Goal: Task Accomplishment & Management: Use online tool/utility

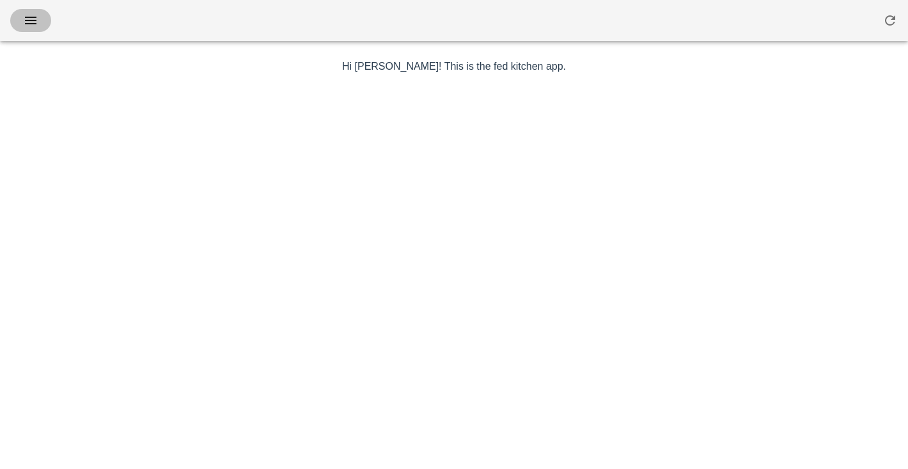
click at [24, 26] on icon "button" at bounding box center [30, 20] width 15 height 15
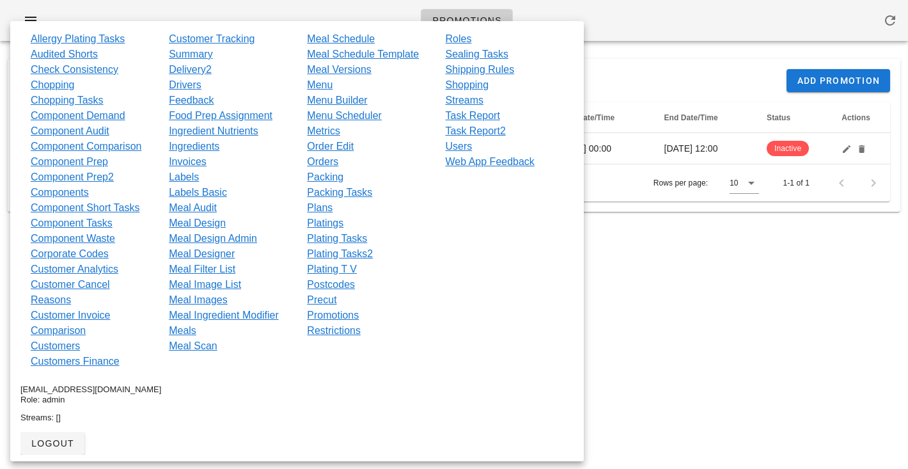
click at [712, 82] on div "Referral Promotion Management Add Promotion" at bounding box center [454, 80] width 892 height 43
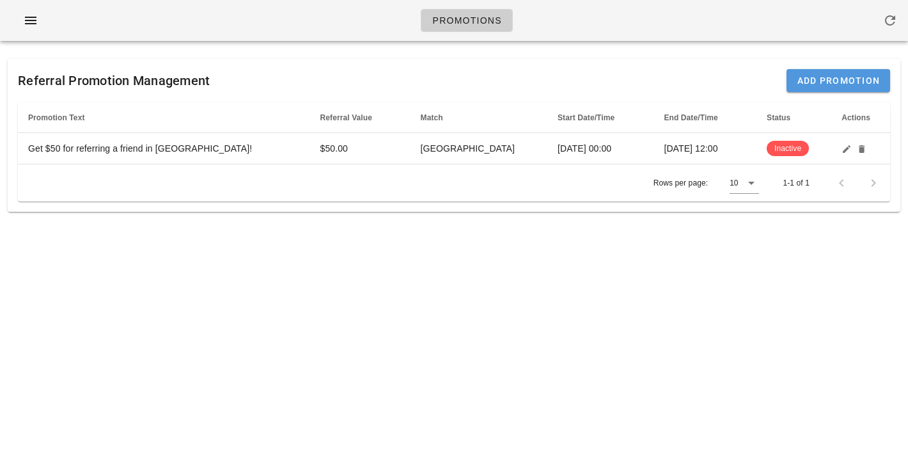
click at [807, 86] on button "Add Promotion" at bounding box center [838, 80] width 104 height 23
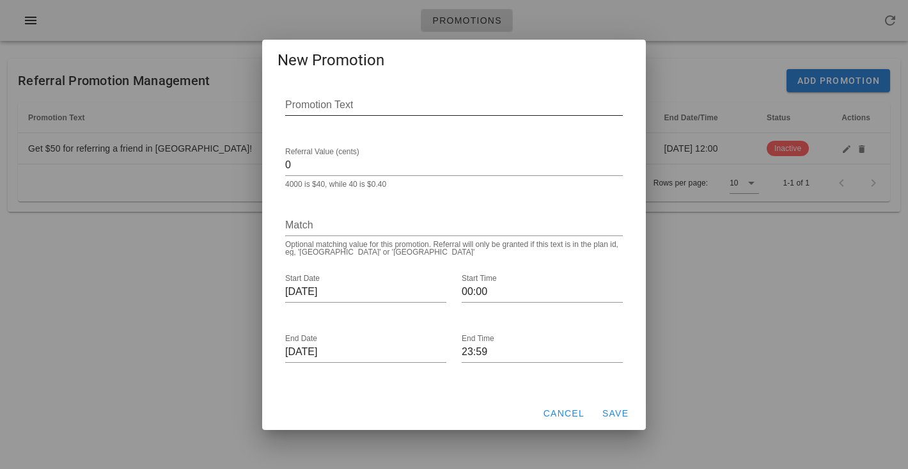
click at [408, 100] on input "Promotion Text" at bounding box center [454, 105] width 338 height 20
click at [368, 163] on input "0" at bounding box center [454, 165] width 338 height 20
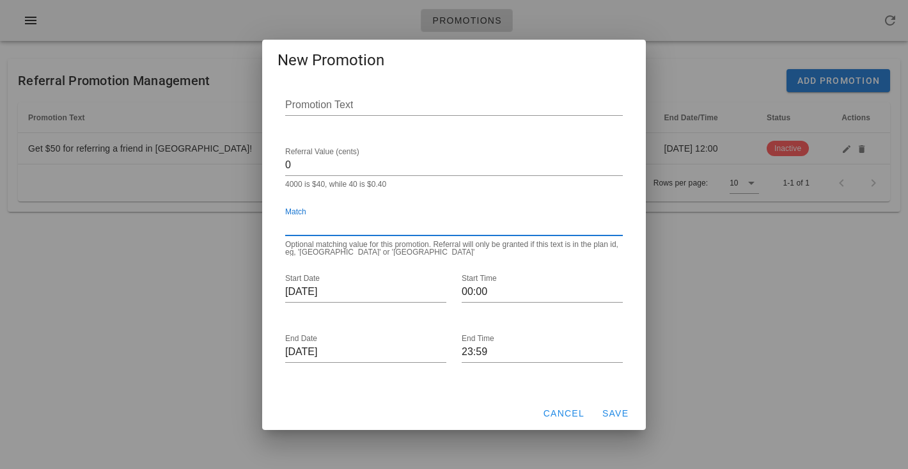
click at [355, 224] on input "Match" at bounding box center [454, 225] width 338 height 20
click at [322, 251] on div "Optional matching value for this promotion. Referral will only be granted if th…" at bounding box center [454, 247] width 338 height 15
click at [367, 249] on div "Optional matching value for this promotion. Referral will only be granted if th…" at bounding box center [454, 247] width 338 height 15
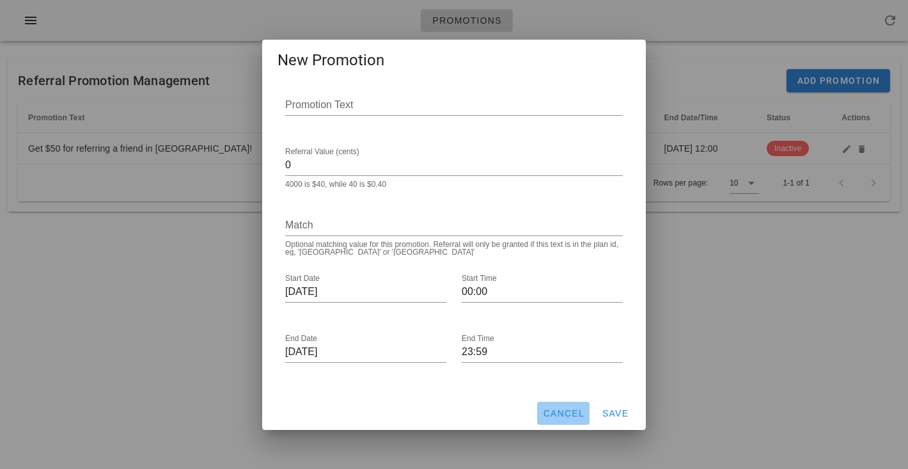
click at [553, 412] on span "Cancel" at bounding box center [563, 413] width 42 height 10
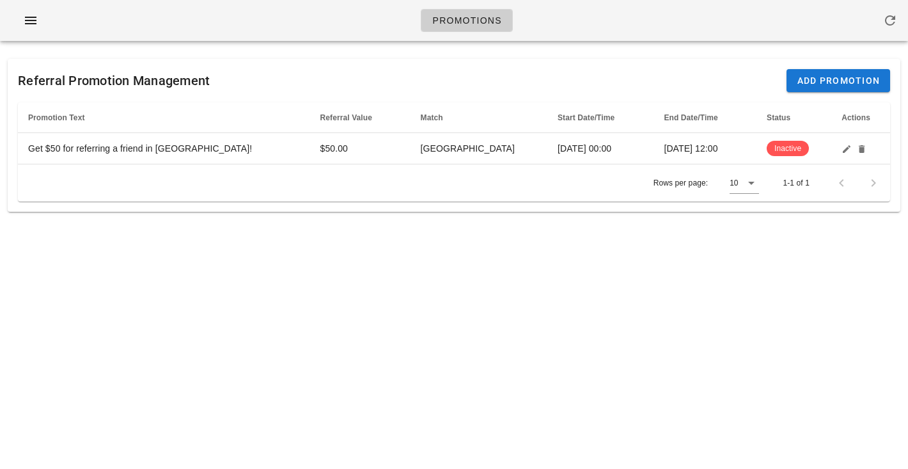
click at [394, 70] on div "Referral Promotion Management Add Promotion" at bounding box center [454, 80] width 892 height 43
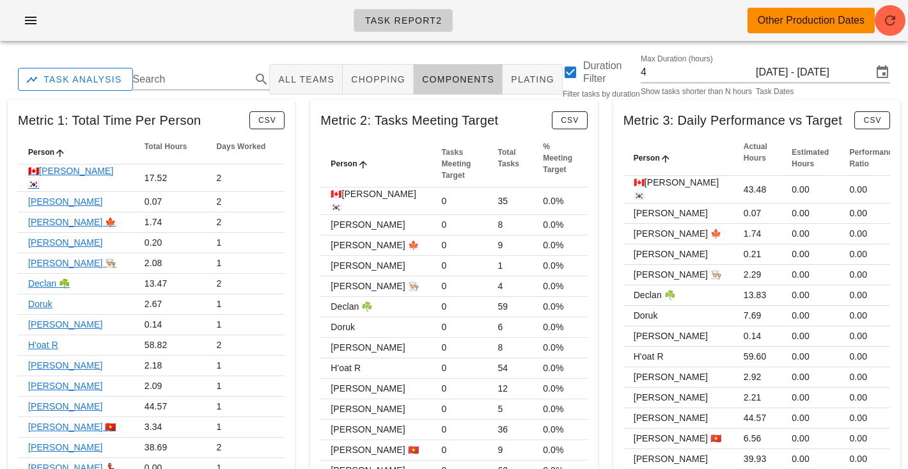
click at [450, 51] on div "Task Report2 Other Production Dates" at bounding box center [454, 25] width 908 height 51
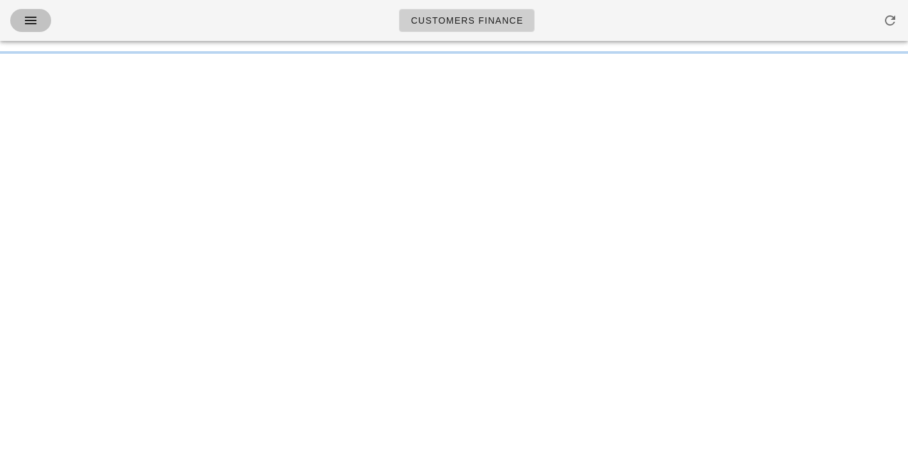
click at [33, 18] on icon "button" at bounding box center [30, 20] width 15 height 15
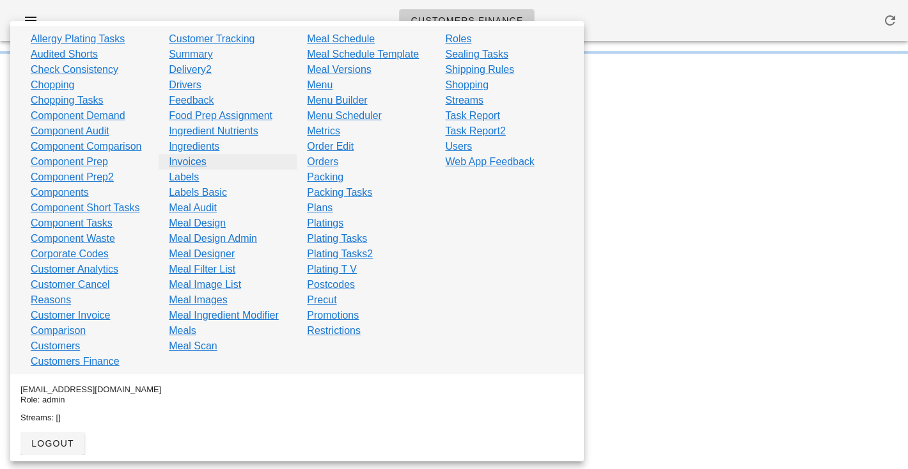
click at [183, 162] on link "Invoices" at bounding box center [188, 161] width 38 height 15
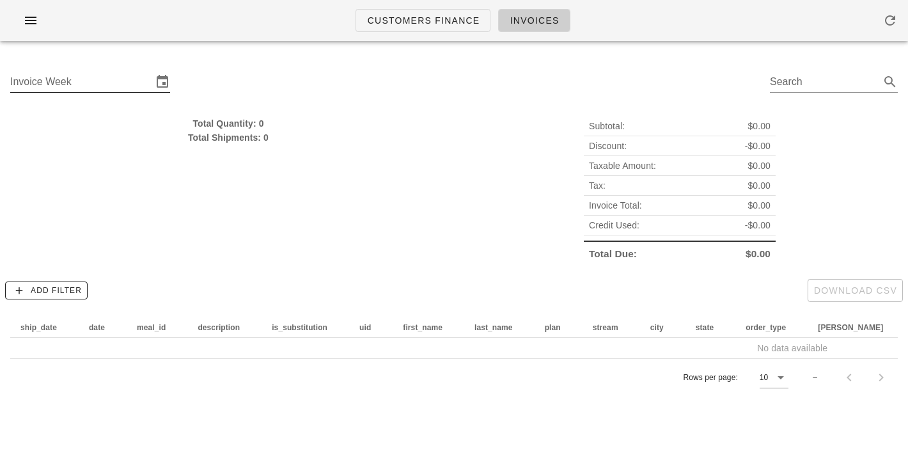
click at [132, 83] on input "Invoice Week" at bounding box center [81, 82] width 142 height 20
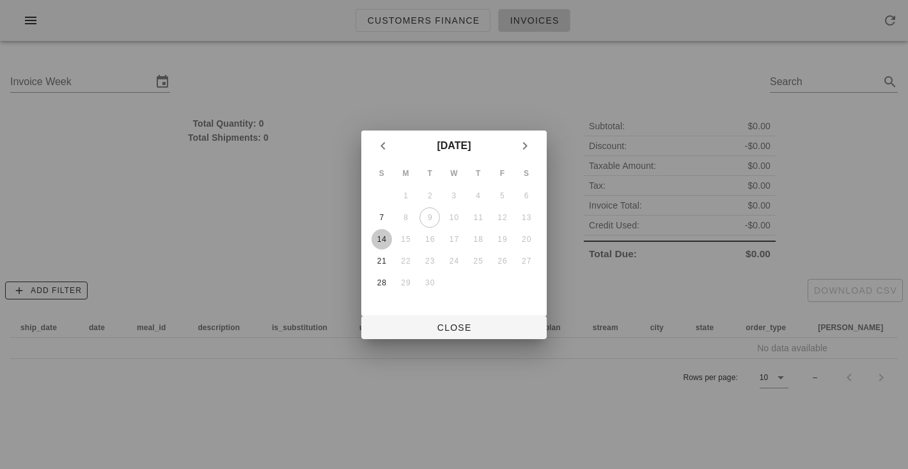
click at [378, 242] on div "14" at bounding box center [381, 239] width 20 height 9
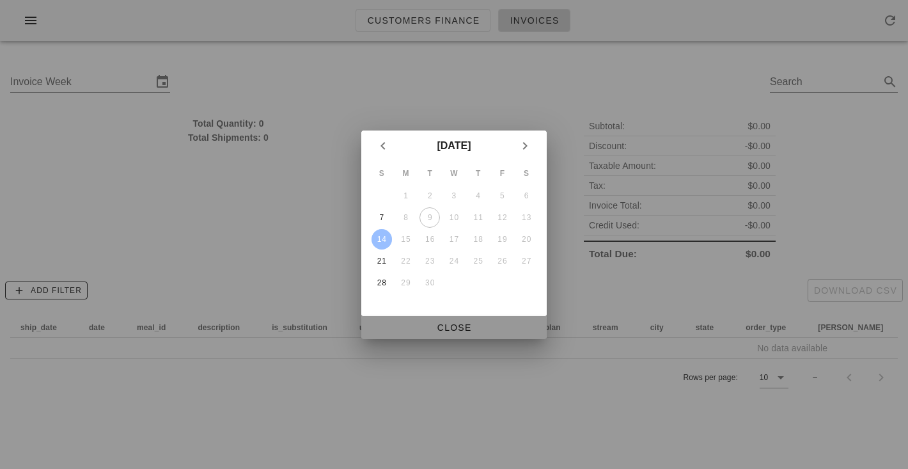
click at [444, 320] on button "Close" at bounding box center [453, 327] width 185 height 23
type input "Sunday September 14"
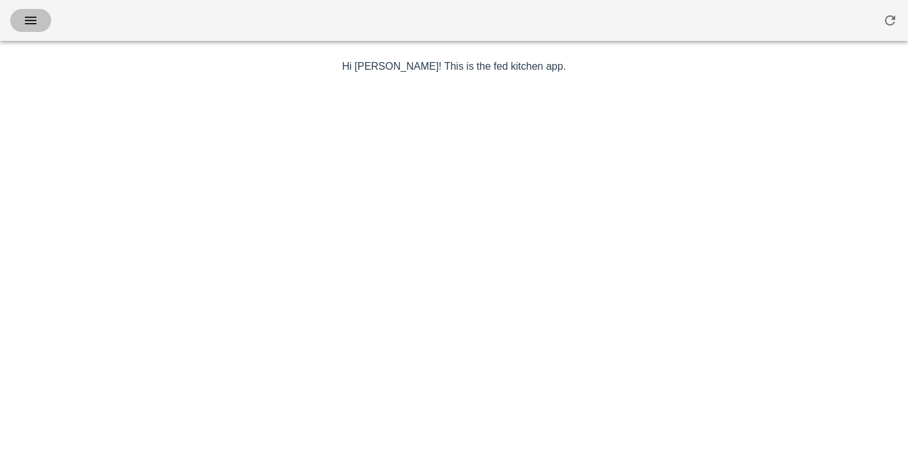
click at [27, 28] on button "button" at bounding box center [30, 20] width 41 height 23
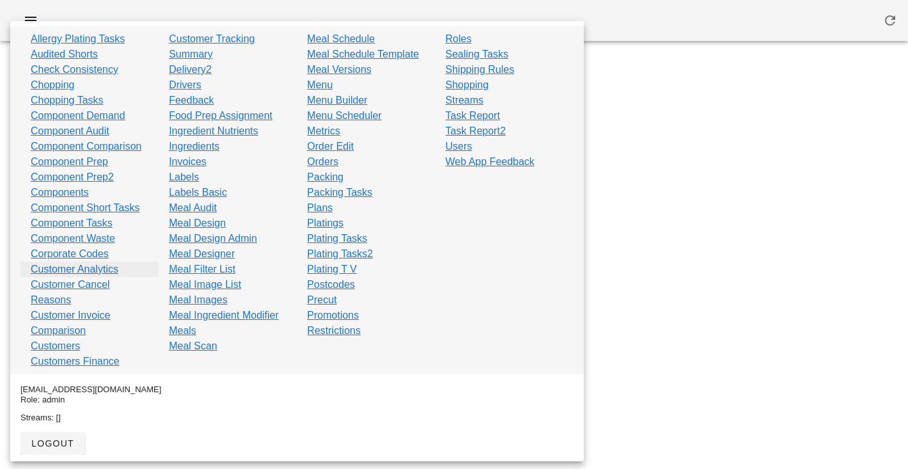
click at [75, 269] on link "Customer Analytics" at bounding box center [75, 268] width 88 height 15
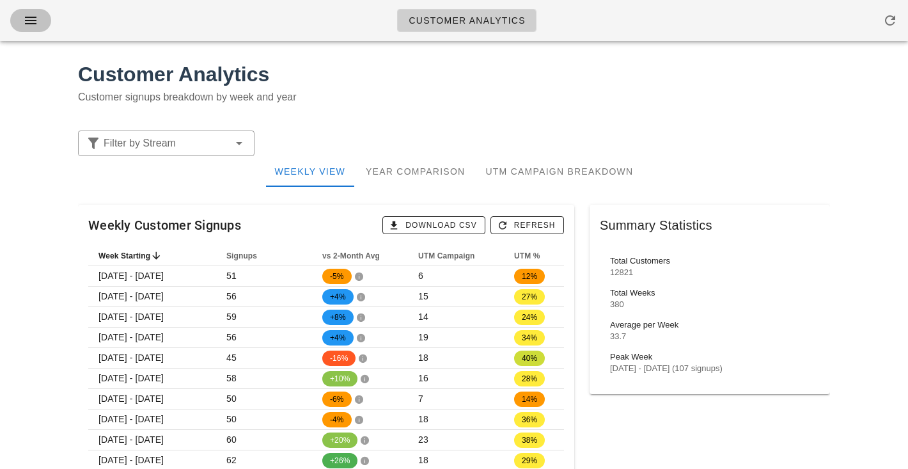
click at [27, 26] on icon "button" at bounding box center [30, 20] width 15 height 15
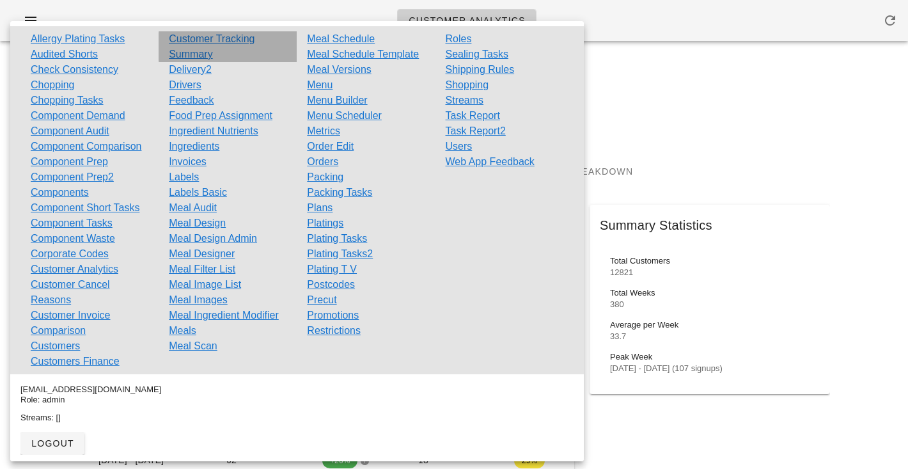
click at [201, 39] on link "Customer Tracking Summary" at bounding box center [228, 46] width 118 height 31
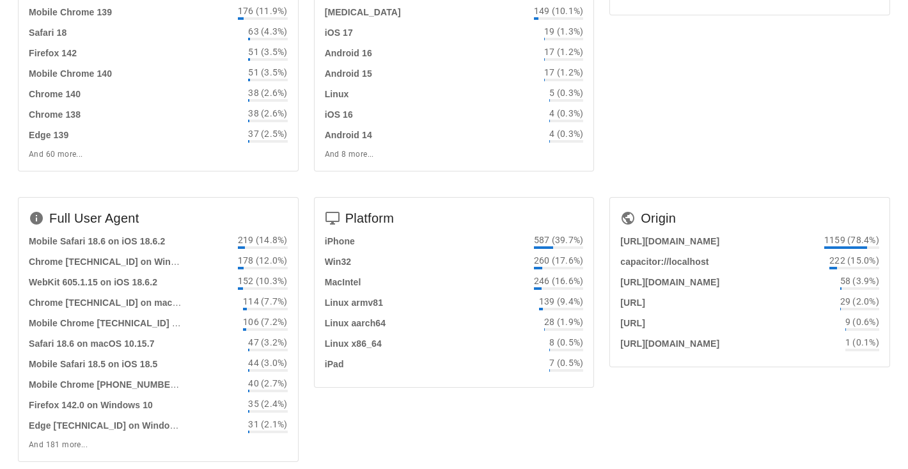
scroll to position [208, 0]
click at [342, 244] on strong "iPhone" at bounding box center [340, 242] width 30 height 10
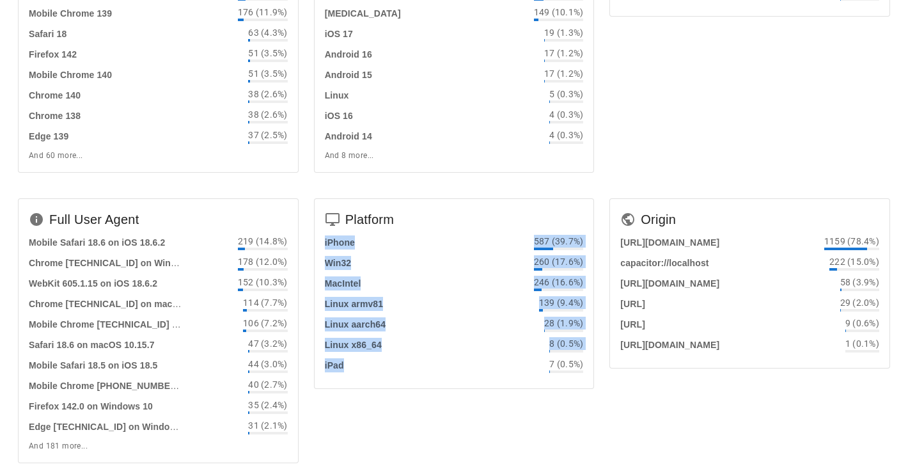
drag, startPoint x: 342, startPoint y: 244, endPoint x: 372, endPoint y: 429, distance: 187.2
click at [372, 429] on div "Platform iPhone 587 (39.7%) Win32 260 (17.6%) MacIntel 246 (16.6%) Linux armv81…" at bounding box center [454, 335] width 296 height 290
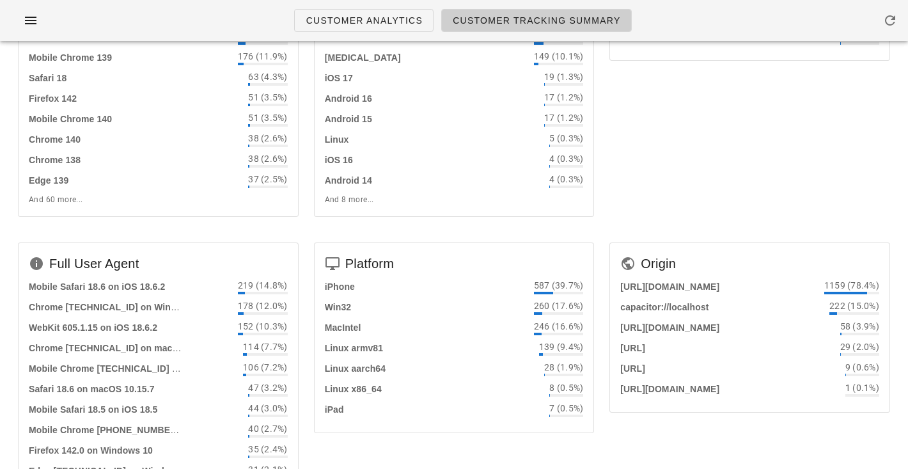
scroll to position [156, 0]
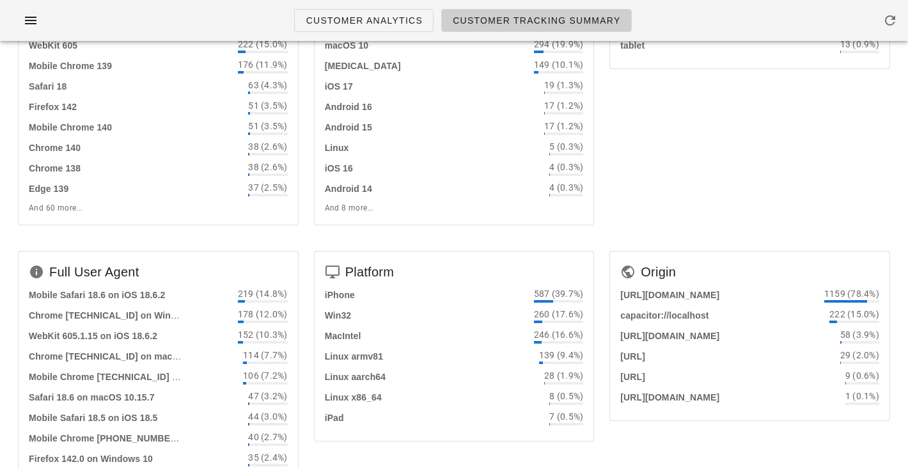
click at [307, 228] on div "Operating System iOS 18 661 (44.7%) Windows 10 297 (20.1%) macOS 10 294 (19.9%)…" at bounding box center [454, 98] width 296 height 290
click at [307, 240] on div "Operating System iOS 18 661 (44.7%) Windows 10 297 (20.1%) macOS 10 294 (19.9%)…" at bounding box center [454, 98] width 296 height 290
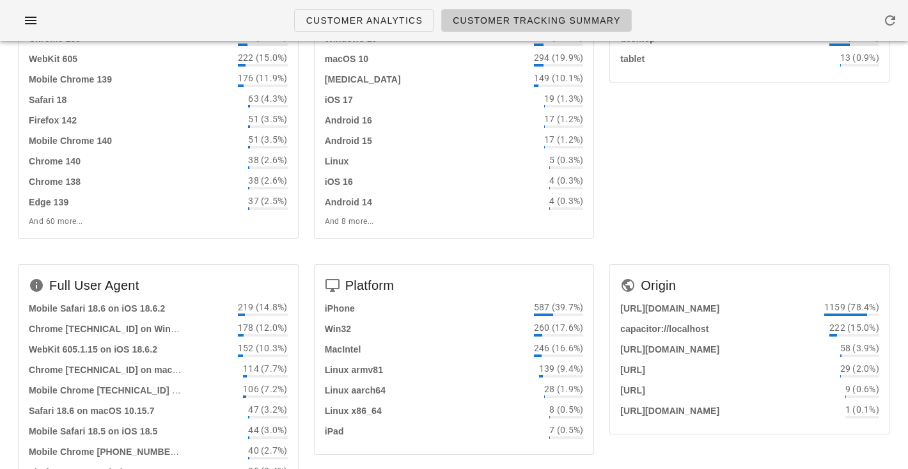
scroll to position [137, 0]
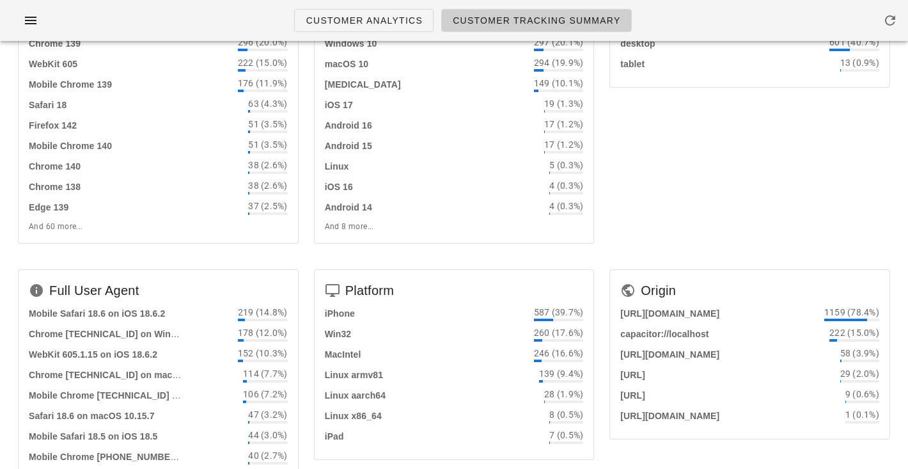
click at [666, 312] on strong "[URL][DOMAIN_NAME]" at bounding box center [669, 313] width 99 height 10
click at [666, 325] on div "[URL][DOMAIN_NAME] 1159 (78.4%) capacitor://localhost 222 (15.0%) [URL][DOMAIN_…" at bounding box center [749, 365] width 259 height 118
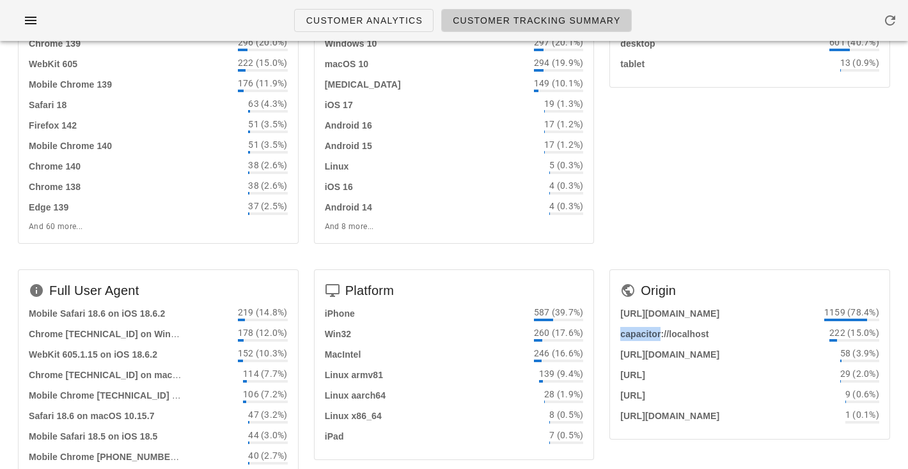
click at [666, 325] on div "[URL][DOMAIN_NAME] 1159 (78.4%) capacitor://localhost 222 (15.0%) [URL][DOMAIN_…" at bounding box center [749, 365] width 259 height 118
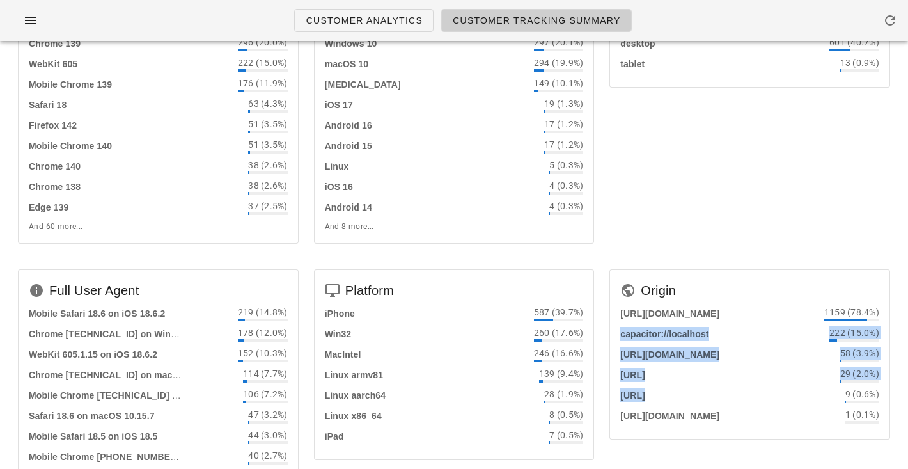
drag, startPoint x: 666, startPoint y: 325, endPoint x: 665, endPoint y: 396, distance: 71.0
click at [665, 396] on div "[URL][DOMAIN_NAME] 1159 (78.4%) capacitor://localhost 222 (15.0%) [URL][DOMAIN_…" at bounding box center [749, 365] width 259 height 118
click at [645, 396] on strong "[URL]" at bounding box center [632, 395] width 25 height 10
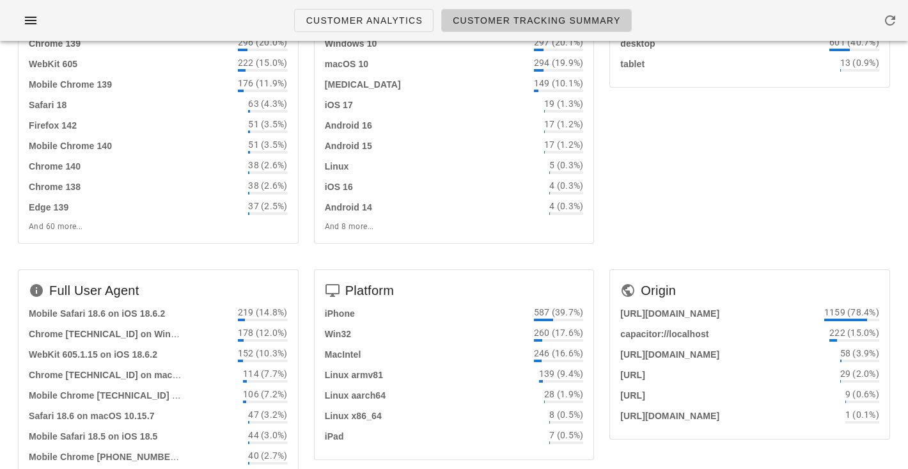
click at [322, 260] on div "Operating System iOS 18 661 (44.7%) Windows 10 297 (20.1%) macOS 10 294 (19.9%)…" at bounding box center [454, 116] width 296 height 290
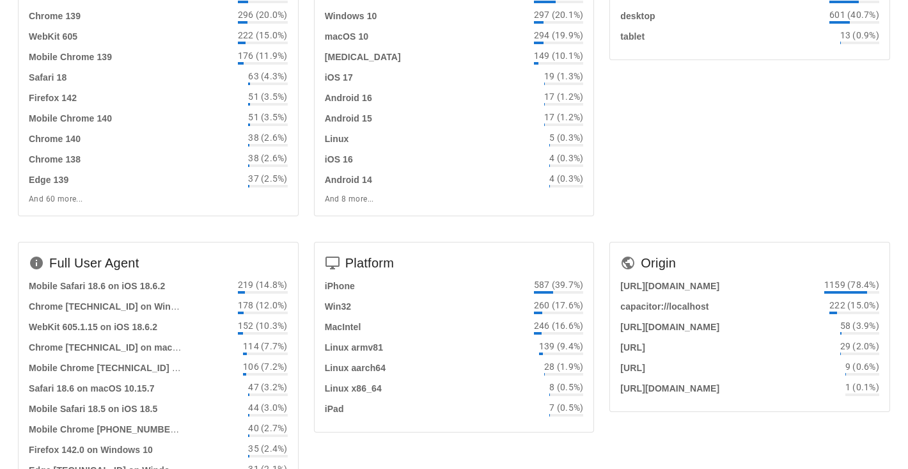
scroll to position [168, 0]
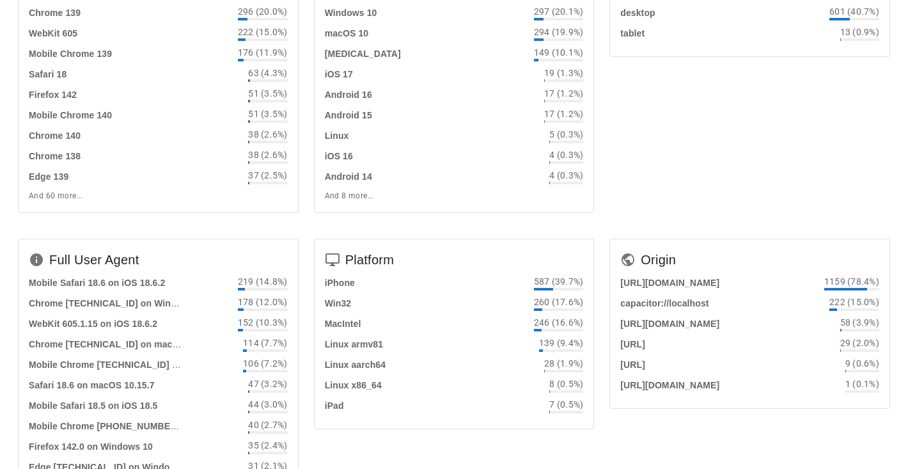
click at [313, 257] on div "Platform iPhone 587 (39.7%) Win32 260 (17.6%) MacIntel 246 (16.6%) Linux armv81…" at bounding box center [454, 376] width 296 height 290
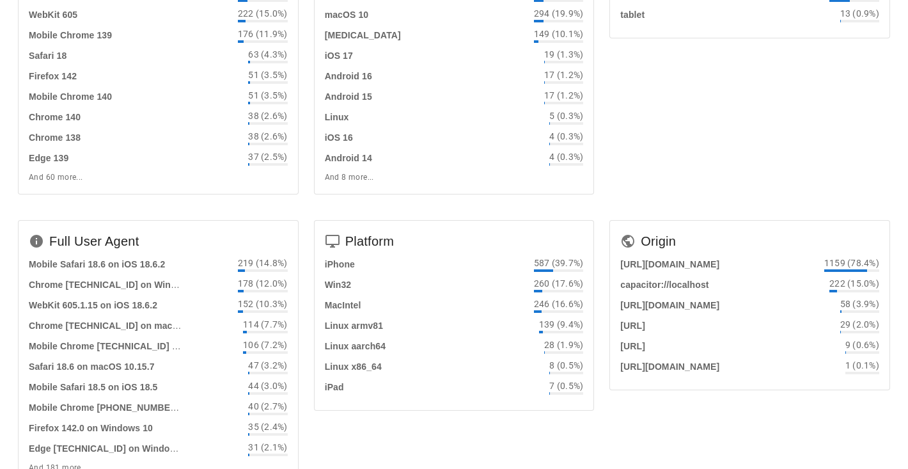
click at [311, 258] on div "Platform iPhone 587 (39.7%) Win32 260 (17.6%) MacIntel 246 (16.6%) Linux armv81…" at bounding box center [454, 357] width 296 height 290
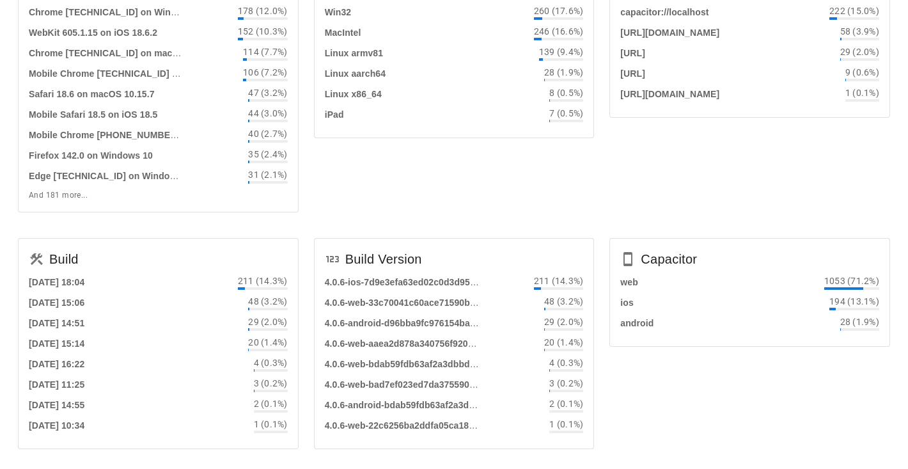
scroll to position [460, 0]
click at [311, 258] on div "Build Version 4.0.6-ios-7d9e3efa63ed02c0d3d95bdf261090369e34464a 211 (14.3%) 4.…" at bounding box center [454, 347] width 296 height 237
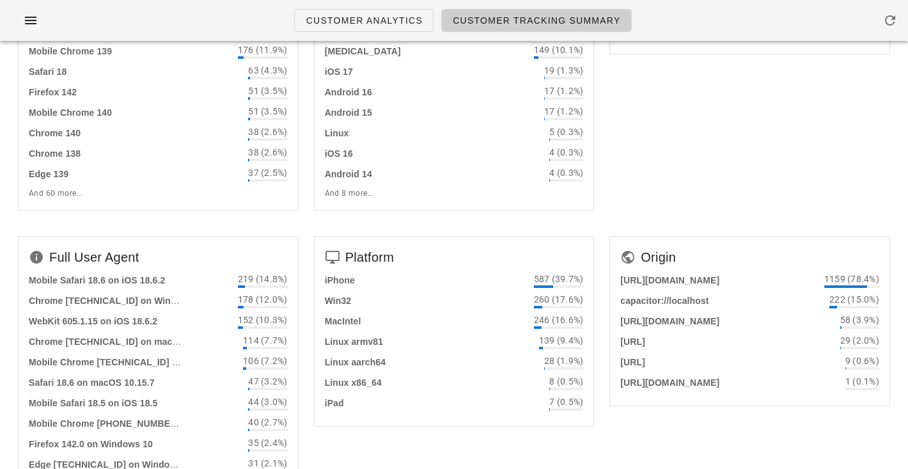
scroll to position [0, 0]
